Goal: Transaction & Acquisition: Purchase product/service

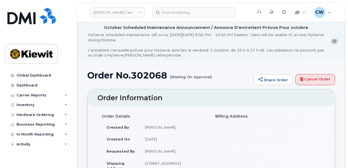
scroll to position [73, 0]
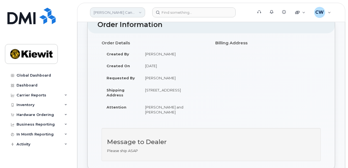
click at [131, 14] on link "Kiewit Canada Inc" at bounding box center [117, 12] width 55 height 10
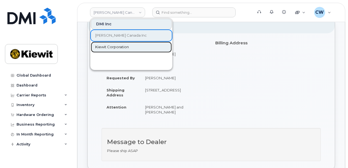
click at [126, 46] on span "Kiewit Corporation" at bounding box center [112, 47] width 34 height 6
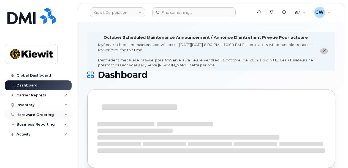
click at [53, 112] on div "Hardware Ordering" at bounding box center [38, 115] width 67 height 10
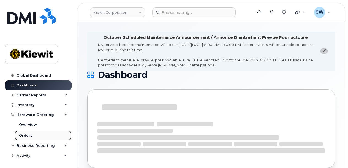
click at [41, 135] on link "Orders" at bounding box center [43, 135] width 57 height 10
click at [26, 136] on div "Orders" at bounding box center [26, 135] width 14 height 5
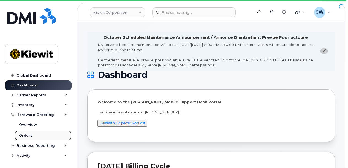
click at [40, 136] on link "Orders" at bounding box center [43, 135] width 57 height 10
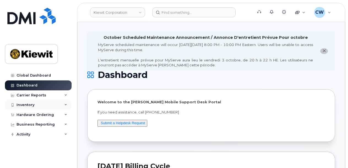
click at [44, 106] on div "Inventory" at bounding box center [38, 105] width 67 height 10
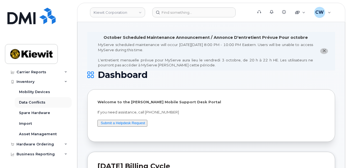
scroll to position [32, 0]
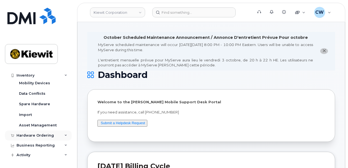
click at [47, 137] on div "Hardware Ordering" at bounding box center [35, 135] width 37 height 4
click at [40, 156] on link "Orders" at bounding box center [43, 156] width 57 height 10
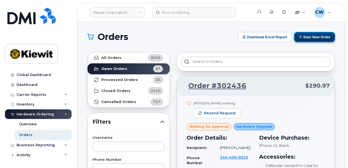
click at [316, 35] on button "Start New Order" at bounding box center [314, 37] width 41 height 10
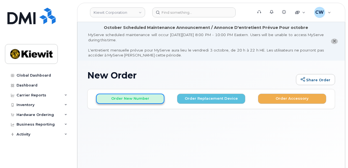
click at [133, 97] on button "Order New Number" at bounding box center [130, 99] width 68 height 10
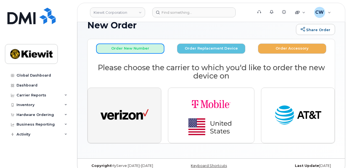
scroll to position [57, 0]
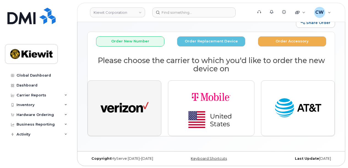
click at [135, 116] on img "button" at bounding box center [125, 108] width 48 height 25
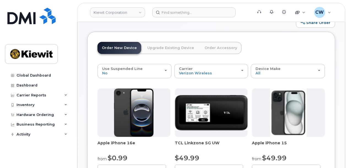
scroll to position [94, 0]
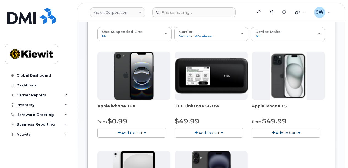
click at [131, 133] on span "Add To Cart" at bounding box center [132, 133] width 21 height 4
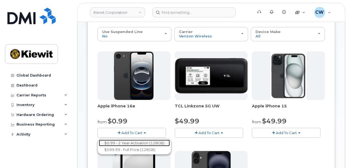
click at [131, 141] on link "$0.99 - 2 Year Activation (128GB)" at bounding box center [134, 143] width 71 height 7
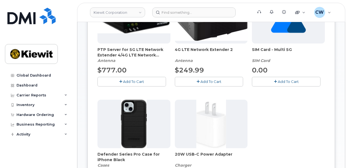
scroll to position [241, 0]
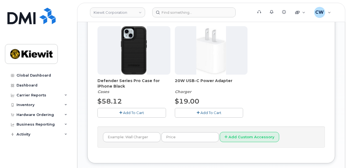
click at [137, 113] on span "Add To Cart" at bounding box center [133, 113] width 21 height 4
click at [212, 112] on span "Add To Cart" at bounding box center [211, 113] width 21 height 4
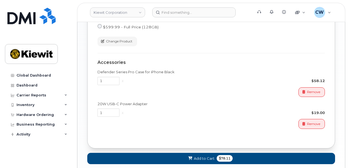
scroll to position [472, 0]
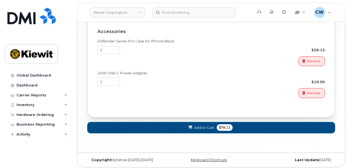
click at [222, 126] on span "$78.11" at bounding box center [225, 127] width 16 height 7
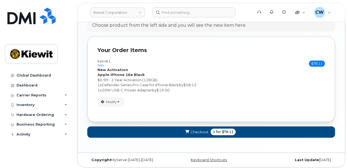
scroll to position [362, 0]
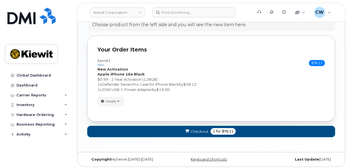
click at [206, 130] on span "Checkout" at bounding box center [200, 131] width 18 height 5
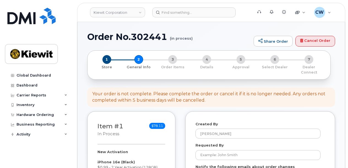
select select
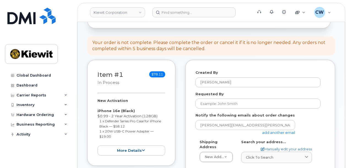
scroll to position [110, 0]
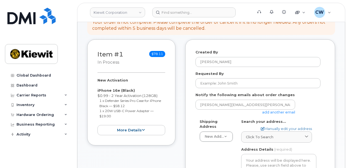
click at [251, 83] on form "Created By [PERSON_NAME] Requested By Notify the following emails about order c…" at bounding box center [261, 157] width 130 height 215
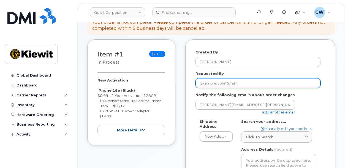
click at [250, 80] on input "Requested By" at bounding box center [258, 83] width 125 height 10
click at [225, 80] on input "Requested By" at bounding box center [258, 83] width 125 height 10
paste input "[PERSON_NAME][DOMAIN_NAME][PERSON_NAME]"
type input "[PERSON_NAME][DOMAIN_NAME][PERSON_NAME]"
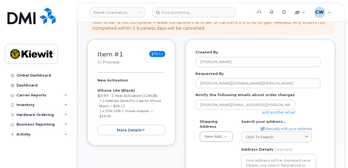
click at [196, 92] on label "Notify the following emails about order changes" at bounding box center [245, 94] width 99 height 5
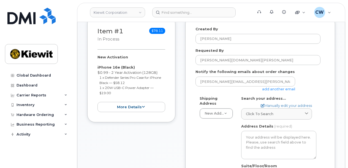
scroll to position [147, 0]
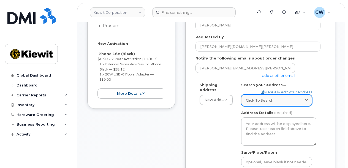
click at [263, 98] on span "Click to search" at bounding box center [260, 100] width 28 height 5
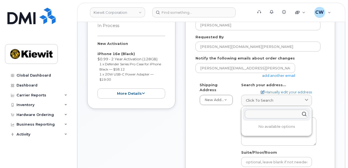
paste input "[STREET_ADDRESS][PERSON_NAME]"
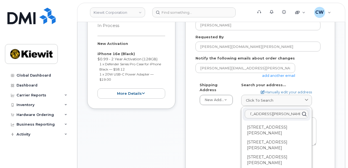
type input "[STREET_ADDRESS][PERSON_NAME]"
click at [233, 135] on div "Shipping Address New Address New Address AB Search your address... Manually edi…" at bounding box center [258, 148] width 125 height 132
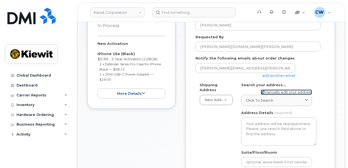
click at [284, 90] on link "Manually edit your address" at bounding box center [286, 92] width 51 height 5
select select
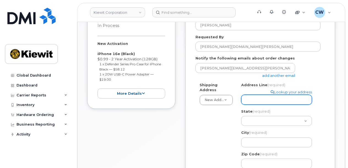
click at [270, 95] on input "Address Line (required)" at bounding box center [276, 100] width 71 height 10
select select
type input "8"
select select
type input "89"
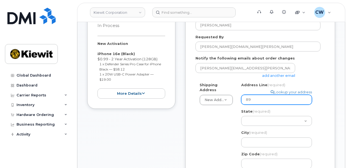
select select
type input "890"
select select
type input "8900"
select select
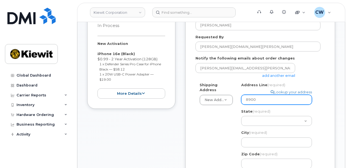
type input "8900 R"
select select
type input "8900 Re"
select select
type input "8900 Ren"
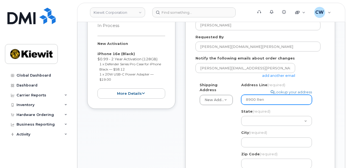
select select
type input "8900 [PERSON_NAME]"
select select
type input "8900 [PERSON_NAME]"
select select
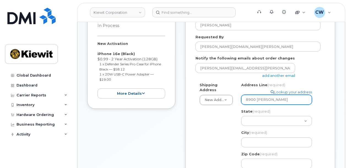
type input "8900 [PERSON_NAME]"
select select
type input "8900 [PERSON_NAME] B"
select select
type input "8900 [PERSON_NAME]"
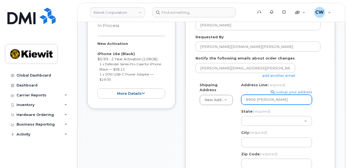
select select
type input "[STREET_ADDRESS][PERSON_NAME]"
select select
type input "8900 Renner Blvd"
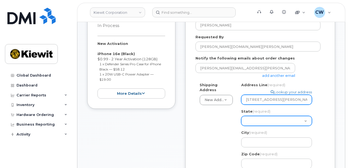
select select "KS"
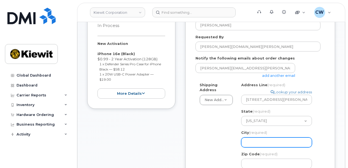
click at [258, 138] on input "City (required)" at bounding box center [276, 143] width 71 height 10
select select
type input "L"
select select
type input "Le"
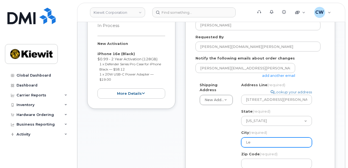
select select
type input "Len"
select select
type input "Lene"
select select
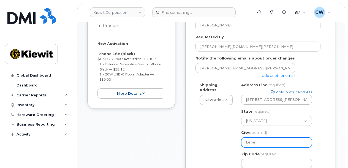
type input "Lenex"
select select
type input "Lenexa"
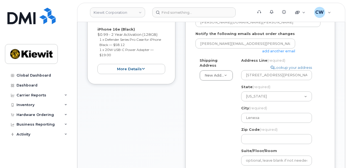
scroll to position [184, 0]
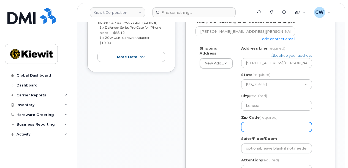
click at [249, 123] on input "Zip Code (required)" at bounding box center [276, 127] width 71 height 10
select select
type input "6"
select select
type input "66"
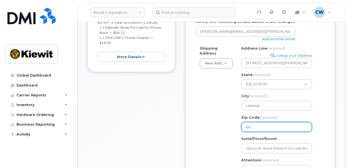
select select
type input "662"
select select
type input "6620"
select select
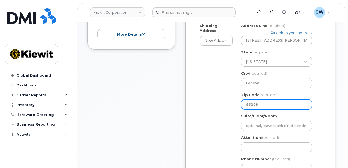
scroll to position [220, 0]
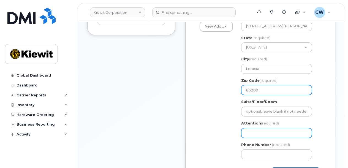
type input "66209"
click at [256, 130] on input "Attention (required)" at bounding box center [276, 133] width 71 height 10
select select
type input "G"
select select
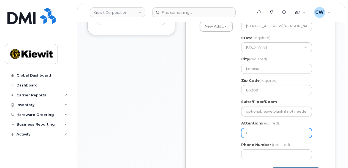
type input "Ge"
select select
type input "Geo"
select select
type input "Geor"
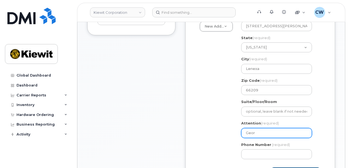
select select
type input "Georg"
select select
type input "George"
select select
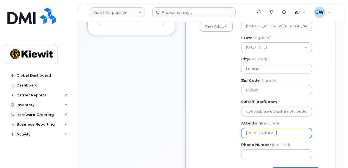
type input "George N"
select select
type input "George No"
select select
type input "George Nor"
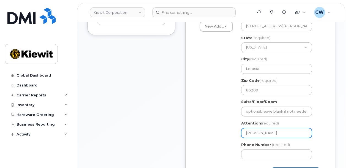
select select
type input "George Nort"
select select
type input "George Norto"
select select
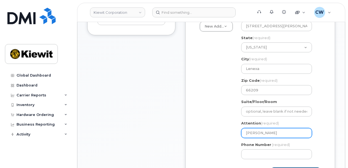
type input "George Norton"
select select
type input "George Norton a"
select select
type input "George Norton an"
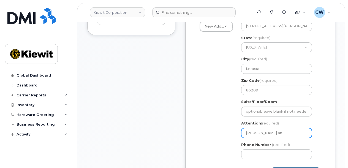
select select
type input "George Norton and"
select select
type input "George Norton and J"
select select
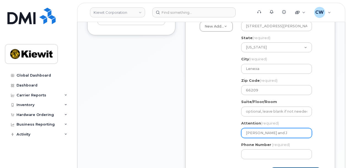
type input "George Norton and Ju"
select select
type input "George Norton and Jus"
select select
type input "George Norton and Just"
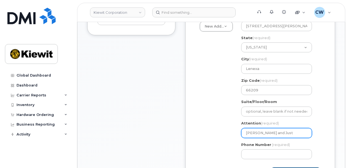
select select
type input "George Norton and Justi"
select select
type input "George Norton and Justin"
select select
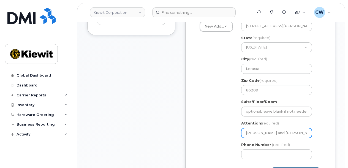
type input "George Norton and Justin G"
select select
type input "George Norton and Justin Gi"
select select
type input "George Norton and Justin Gib"
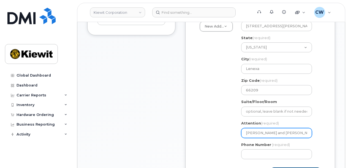
select select
type input "George Norton and Justin Gibs"
select select
type input "George Norton and Justin Gibso"
select select
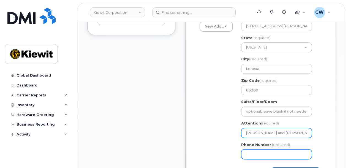
type input "[PERSON_NAME] and [PERSON_NAME]"
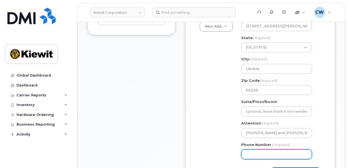
click at [251, 149] on input "Phone Number" at bounding box center [276, 154] width 71 height 10
type input "877772770"
select select
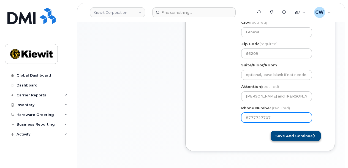
type input "8777727707"
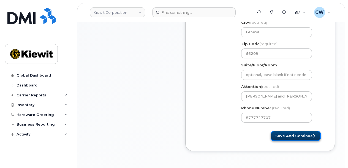
click at [286, 132] on button "Save and Continue" at bounding box center [296, 136] width 50 height 10
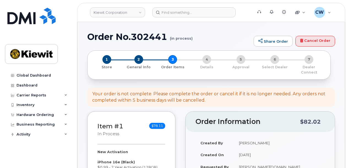
select select
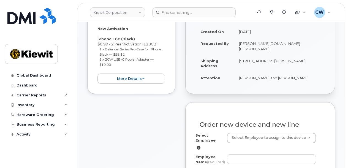
scroll to position [184, 0]
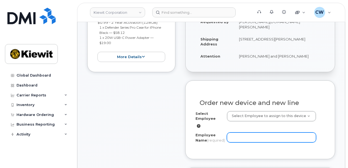
drag, startPoint x: 266, startPoint y: 129, endPoint x: 269, endPoint y: 129, distance: 3.6
click at [267, 133] on input "Employee Name (required)" at bounding box center [272, 138] width 90 height 10
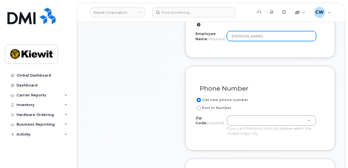
scroll to position [294, 0]
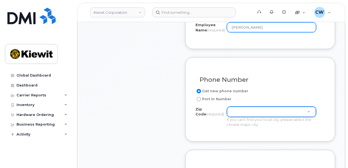
type input "[PERSON_NAME]"
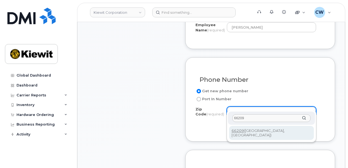
type input "66209"
type input "66209 ([GEOGRAPHIC_DATA], [GEOGRAPHIC_DATA])"
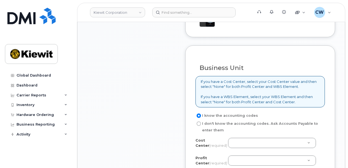
scroll to position [478, 0]
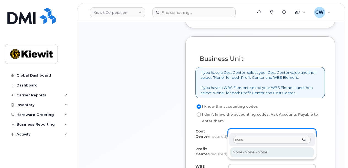
type input "none"
type input "None"
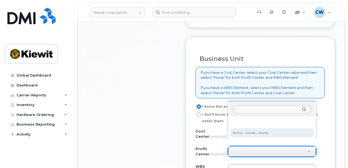
select select "None"
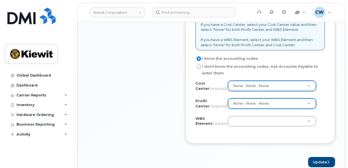
scroll to position [551, 0]
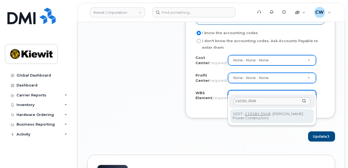
type input "110181.3549"
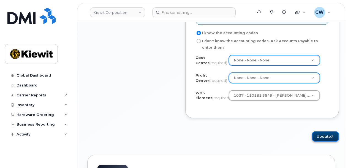
click at [319, 131] on button "Update" at bounding box center [325, 136] width 27 height 10
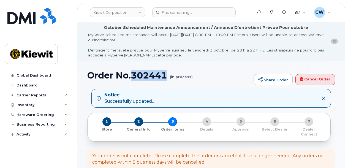
drag, startPoint x: 167, startPoint y: 74, endPoint x: 133, endPoint y: 71, distance: 34.9
click at [133, 71] on h1 "Order No.302441 (in process)" at bounding box center [169, 76] width 164 height 10
copy h1 "302441"
click at [223, 78] on h1 "Order No.302441 (in process)" at bounding box center [169, 76] width 164 height 10
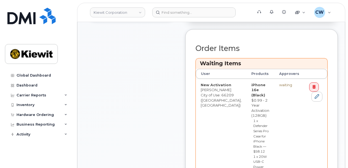
scroll to position [257, 0]
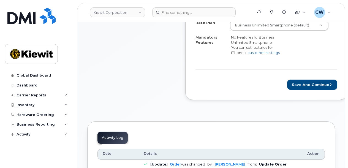
scroll to position [294, 0]
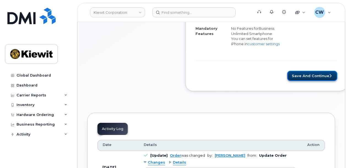
click at [290, 72] on button "Save and Continue" at bounding box center [312, 76] width 50 height 10
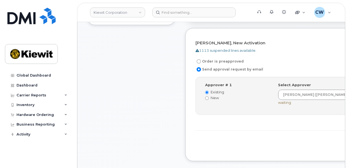
scroll to position [220, 0]
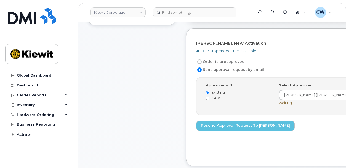
scroll to position [220, 0]
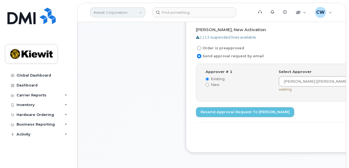
click at [126, 15] on link "Kiewit Corporation" at bounding box center [117, 12] width 55 height 10
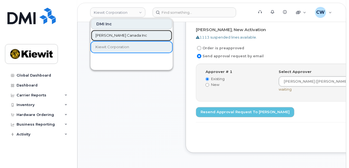
click at [130, 32] on link "[PERSON_NAME] Canada Inc" at bounding box center [131, 35] width 81 height 11
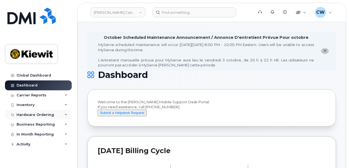
click at [52, 116] on div "Hardware Ordering" at bounding box center [38, 115] width 67 height 10
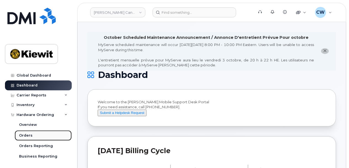
click at [30, 134] on div "Orders" at bounding box center [26, 135] width 14 height 5
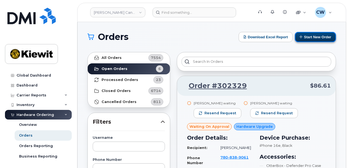
click at [310, 35] on button "Start New Order" at bounding box center [315, 37] width 41 height 10
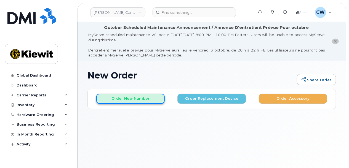
click at [123, 98] on button "Order New Number" at bounding box center [130, 99] width 68 height 10
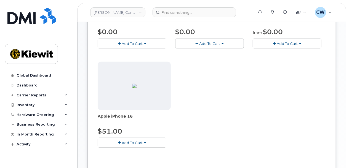
scroll to position [147, 0]
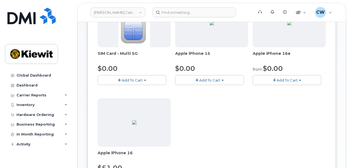
click at [278, 79] on span "Add To Cart" at bounding box center [286, 80] width 21 height 4
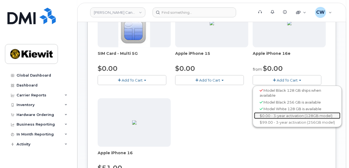
click at [275, 114] on link "$0.00 - 3-year activation (128GB model)" at bounding box center [297, 115] width 86 height 7
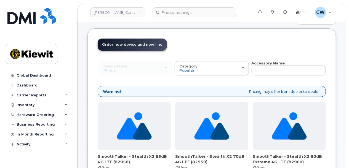
scroll to position [73, 0]
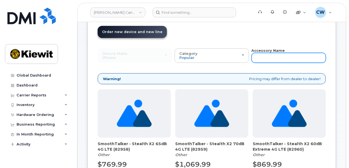
click at [269, 57] on input "text" at bounding box center [288, 58] width 74 height 10
type input "otterbox"
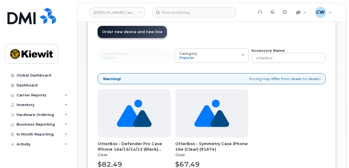
scroll to position [110, 0]
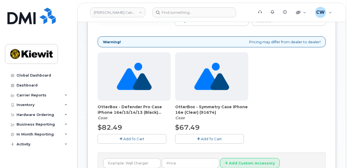
click at [198, 139] on icon "button" at bounding box center [198, 139] width 3 height 4
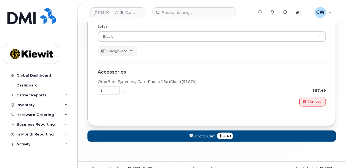
scroll to position [357, 0]
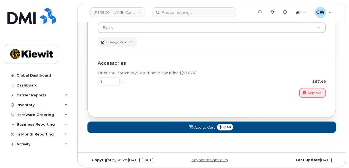
click at [222, 124] on span "$67.49" at bounding box center [225, 127] width 16 height 7
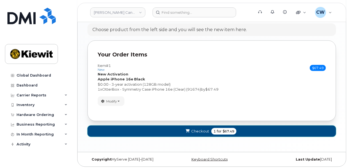
click at [201, 130] on span "Checkout" at bounding box center [200, 131] width 18 height 5
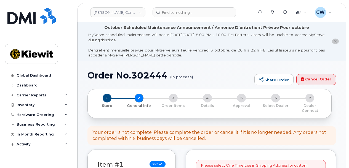
select select
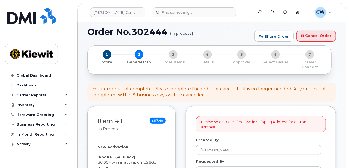
scroll to position [73, 0]
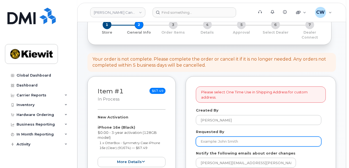
click at [228, 137] on input "Requested By" at bounding box center [258, 142] width 125 height 10
paste input "Kurtis.Angeltvedt1"
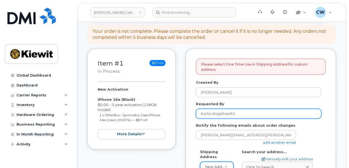
scroll to position [110, 0]
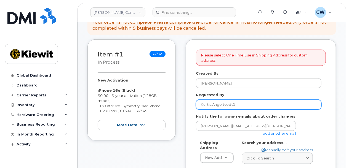
type input "Kurtis.Angeltvedt1"
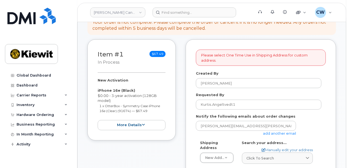
click at [269, 131] on link "add another email" at bounding box center [279, 133] width 33 height 4
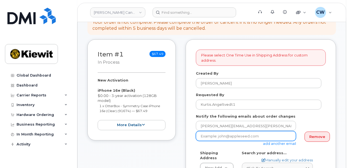
click at [232, 131] on input "email" at bounding box center [246, 136] width 100 height 10
paste input "Taylor.Blagdon"
type input "Taylor.Blagdon@kiewit.com"
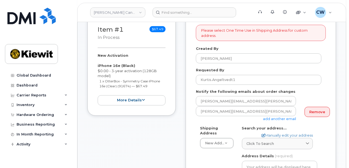
scroll to position [147, 0]
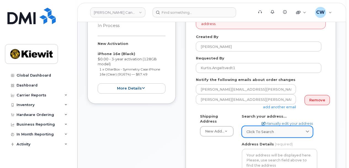
click at [289, 129] on div "Click to search" at bounding box center [276, 131] width 61 height 5
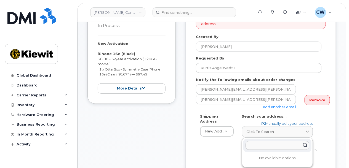
paste input "10333 Southport Road S.W., Suite 200, Calgary, AB T2W 3X6"
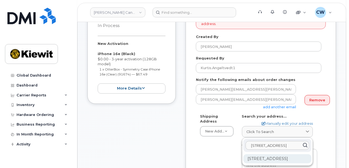
type input "10333 Southport Road S.W., Suite 200, Calgary, AB T2W 3X6"
click at [281, 160] on div "200-10333 Southport Rd SW Calgary AB T2W 3X6" at bounding box center [277, 158] width 68 height 9
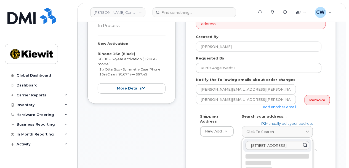
select select
type textarea "200-10333 Southport Rd SW CALGARY AB T2W 3X6 CANADA"
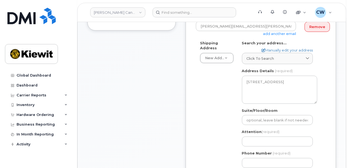
scroll to position [220, 0]
click at [254, 136] on input "Attention (required)" at bounding box center [277, 141] width 71 height 10
select select
type input "K"
select select
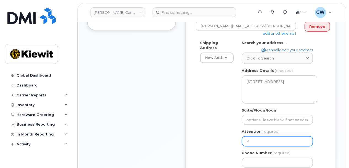
type input "Ku"
select select
type input "Kur"
select select
type input "Kurt"
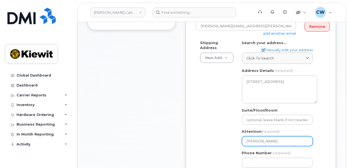
select select
type input "Kurti"
select select
type input "Kurtis"
select select
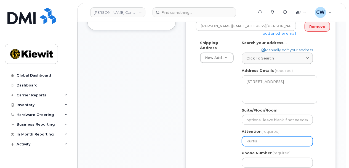
type input "Kurtis A"
select select
type input "Kurtis An"
select select
type input "Kurtis Ang"
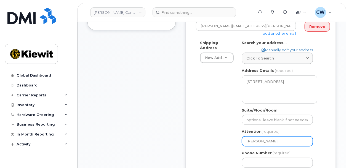
select select
type input "Kurtis Ange"
select select
type input "Kurtis Angel"
select select
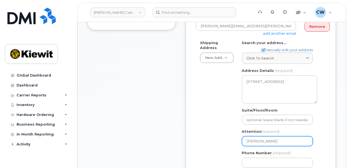
type input "Kurtis Angelt"
select select
type input "Kurtis Angeltv"
select select
type input "Kurtis Angeltve"
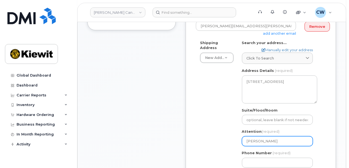
select select
type input "Kurtis Angeltved"
select select
type input "Kurtis Angeltvedt"
select select
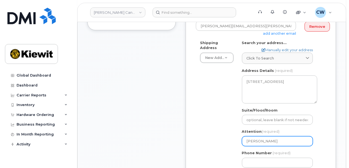
type input "Kurtis Angeltvedt a"
select select
type input "Kurtis Angeltvedt an"
select select
type input "Kurtis Angeltvedt and"
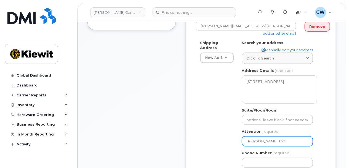
select select
type input "Kurtis Angeltvedt and B"
select select
type input "Kurtis Angeltvedt and Ba"
select select
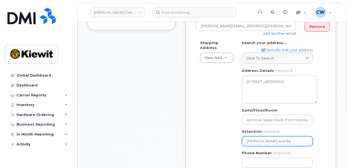
type input "Kurtis Angeltvedt and Bat"
select select
type input "Kurtis Angeltvedt and Batr"
select select
type input "Kurtis Angeltvedt and Batri"
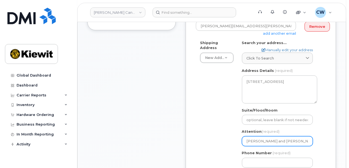
select select
type input "Kurtis Angeltvedt and Batriz"
select select
type input "Kurtis Angeltvedt and Batriz P"
select select
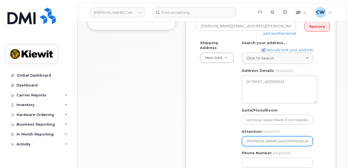
type input "Kurtis Angeltvedt and Batriz"
select select
type input "Kurtis Angeltvedt and Batri"
select select
type input "Kurtis Angeltvedt and Batr"
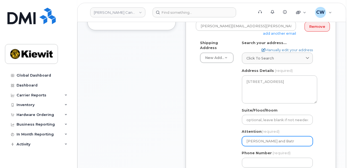
select select
type input "Kurtis Angeltvedt and Bat"
select select
type input "Kurtis Angeltvedt and Ba"
select select
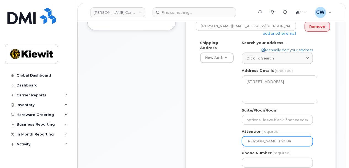
type input "Kurtis Angeltvedt and B"
select select
type input "Kurtis Angeltvedt and Be"
select select
type input "Kurtis Angeltvedt and Bea"
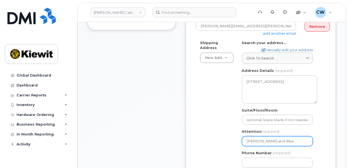
select select
type input "Kurtis Angeltvedt and Beat"
select select
type input "Kurtis Angeltvedt and Beatr"
select select
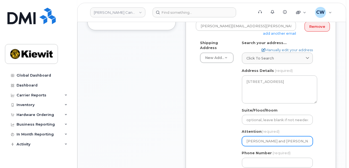
type input "Kurtis Angeltvedt and Beatri"
select select
type input "Kurtis Angeltvedt and Beatriz"
select select
type input "Kurtis Angeltvedt and Beatriz P"
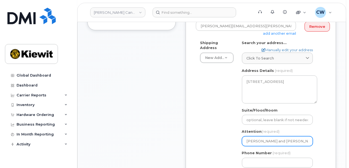
select select
type input "Kurtis Angeltvedt and Beatriz Pe"
select select
type input "Kurtis Angeltvedt and Beatriz Per"
select select
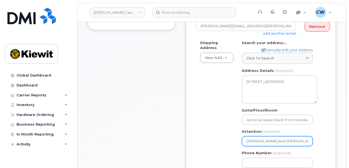
type input "Kurtis Angeltvedt and Beatriz Pere"
select select
type input "[PERSON_NAME] and [PERSON_NAME]"
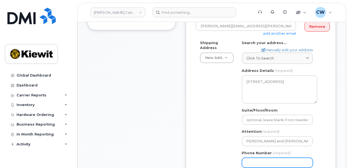
scroll to position [0, 0]
click at [253, 158] on input "Phone Number" at bounding box center [277, 163] width 71 height 10
click at [264, 158] on input "Phone Number" at bounding box center [277, 163] width 71 height 10
type input "8777727707"
select select
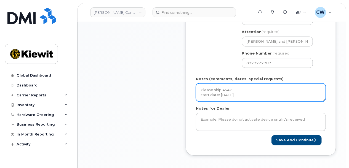
scroll to position [1, 0]
click at [225, 92] on textarea "Please ship ASAP start date: 10/13/2025 area code" at bounding box center [261, 92] width 130 height 18
type textarea "Please ship ASAP start date: [DATE] area code: 403"
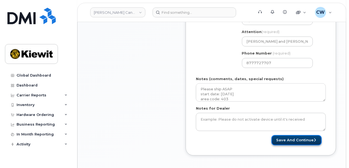
click at [285, 135] on button "Save and Continue" at bounding box center [296, 140] width 50 height 10
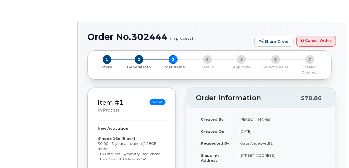
radio input "true"
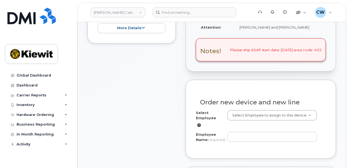
scroll to position [220, 0]
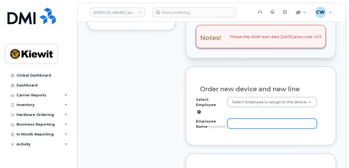
click at [236, 119] on input "Employee Name (required)" at bounding box center [272, 124] width 90 height 10
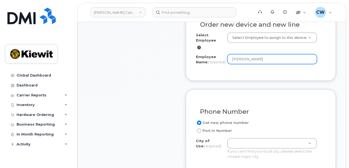
scroll to position [294, 0]
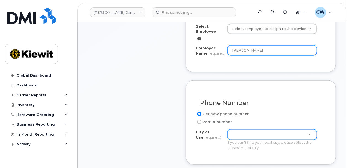
type input "[PERSON_NAME]"
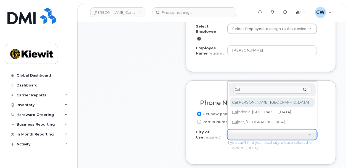
type input "Cal"
type input "88"
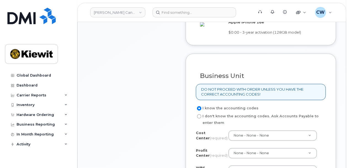
scroll to position [514, 0]
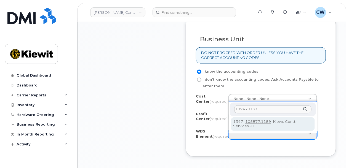
type input "105877.1189"
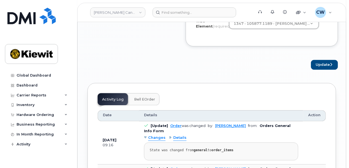
scroll to position [624, 0]
click at [318, 67] on button "Update" at bounding box center [324, 65] width 27 height 10
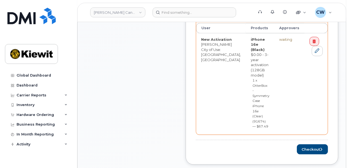
scroll to position [331, 0]
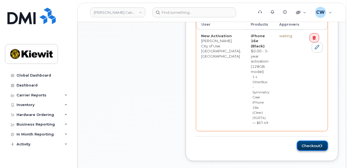
click at [304, 141] on button "Checkout" at bounding box center [312, 146] width 31 height 10
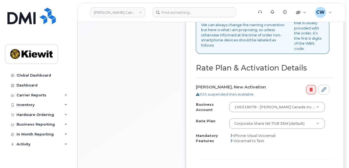
scroll to position [331, 0]
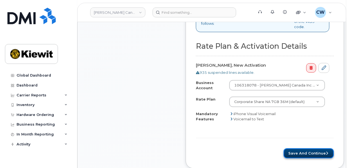
click at [292, 149] on button "Save and Continue" at bounding box center [308, 154] width 50 height 10
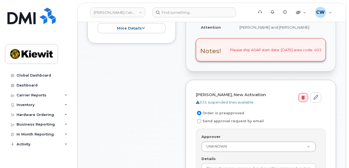
scroll to position [220, 0]
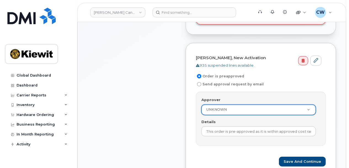
click at [212, 81] on label "Send approval request by email" at bounding box center [230, 84] width 68 height 7
click at [201, 82] on input "Send approval request by email" at bounding box center [199, 84] width 4 height 4
radio input "true"
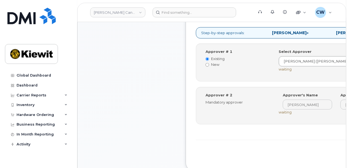
scroll to position [294, 0]
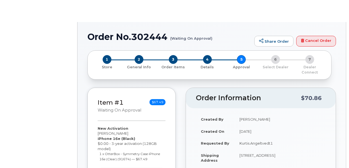
radio input "true"
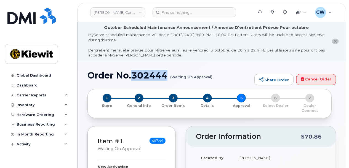
drag, startPoint x: 168, startPoint y: 76, endPoint x: 132, endPoint y: 72, distance: 35.7
click at [132, 72] on h1 "Order No.302444 (Waiting On Approval)" at bounding box center [169, 76] width 164 height 10
copy h1 "302444"
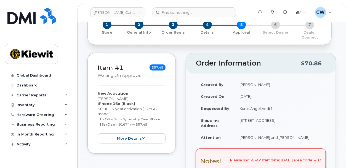
scroll to position [37, 0]
